Goal: Communication & Community: Answer question/provide support

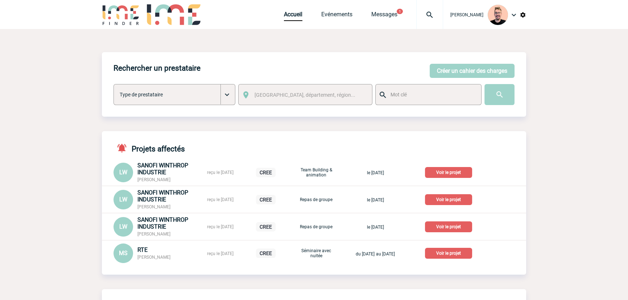
click at [385, 9] on div "Accueil Evénements Messages 1 Projet, client Projet, client" at bounding box center [363, 14] width 159 height 29
click at [379, 15] on link "Messages" at bounding box center [384, 16] width 26 height 10
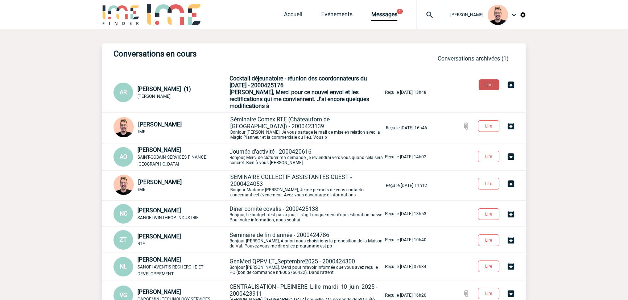
click at [489, 84] on button "Lire" at bounding box center [489, 84] width 21 height 11
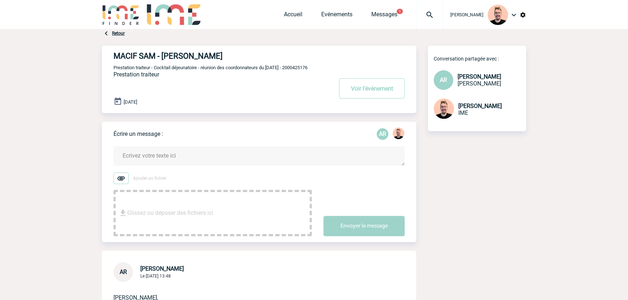
scroll to position [198, 0]
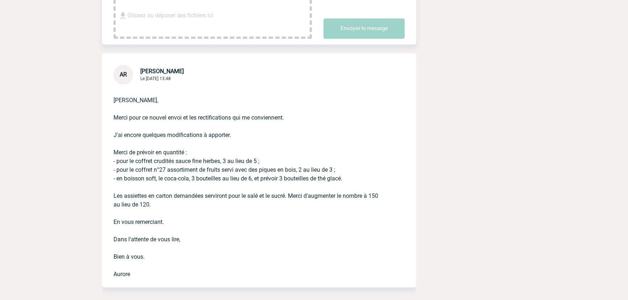
drag, startPoint x: 113, startPoint y: 152, endPoint x: 163, endPoint y: 207, distance: 73.9
click at [163, 207] on p "​Stefan, Merci pour ce nouvel envoi et les rectifications qui me conviennent. J…" at bounding box center [248, 181] width 271 height 194
copy p "Merci de prévoir en quantité : - pour le coffret crudités sauce fine herbes, 3 …"
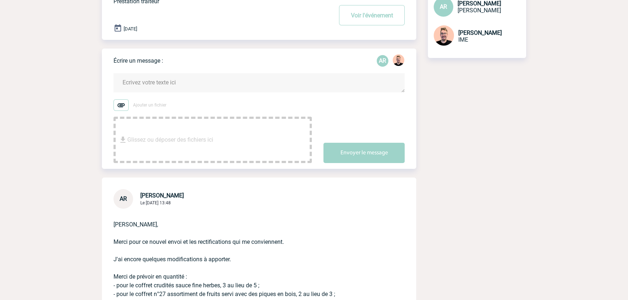
scroll to position [0, 0]
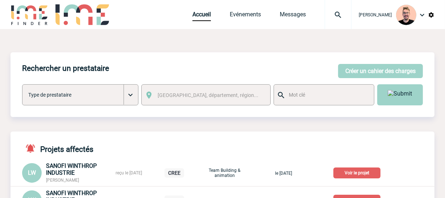
click at [330, 18] on img at bounding box center [338, 15] width 26 height 9
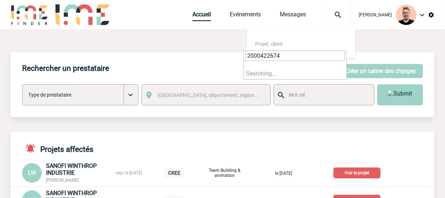
type input "2000422674"
select select "22175"
